Goal: Information Seeking & Learning: Learn about a topic

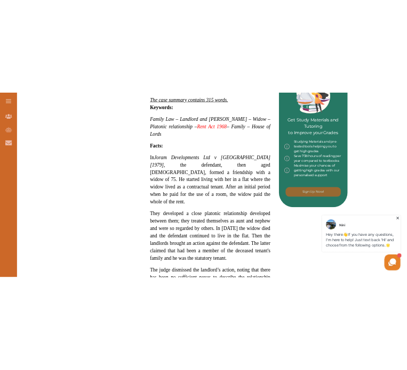
scroll to position [490, 0]
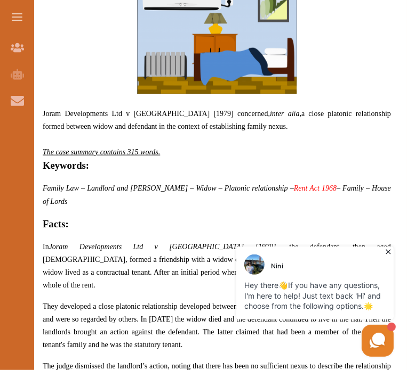
click at [229, 158] on h5 "Keywords:" at bounding box center [217, 165] width 348 height 15
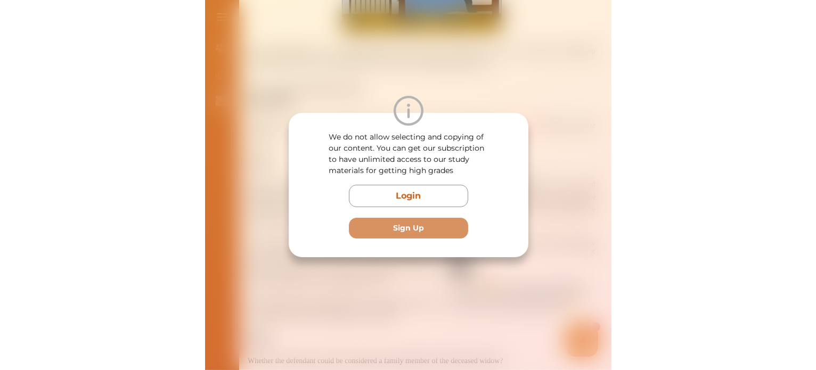
scroll to position [554, 0]
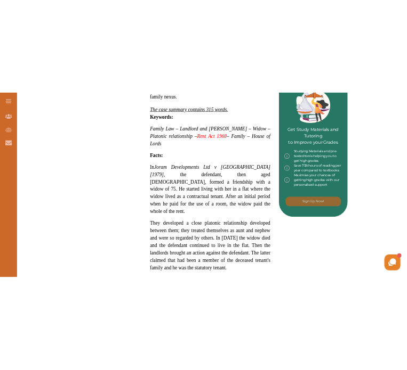
scroll to position [489, 0]
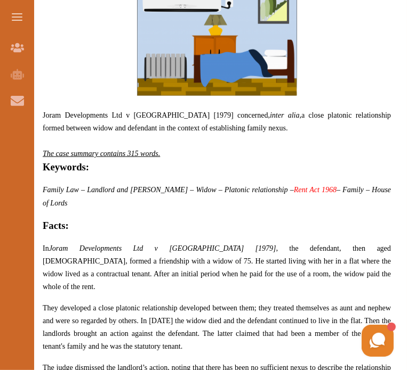
click at [355, 109] on p "Joram Developments Ltd v [PERSON_NAME] [1979] concerned, inter alia, a close pl…" at bounding box center [217, 122] width 348 height 26
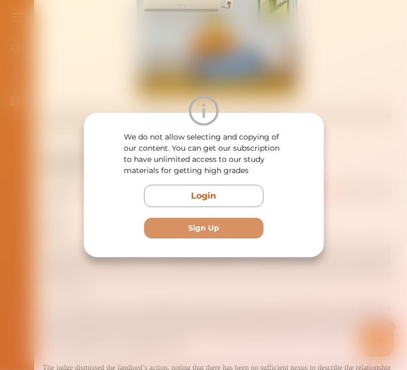
scroll to position [510, 0]
